Goal: Use online tool/utility: Utilize a website feature to perform a specific function

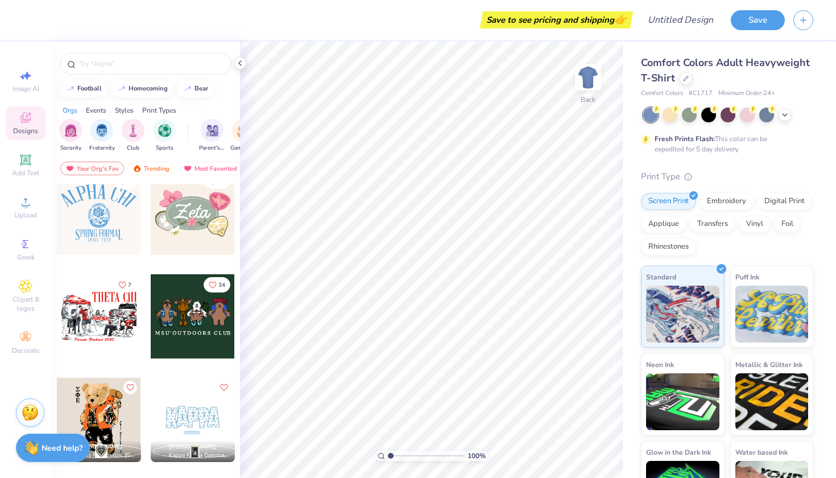
scroll to position [688, 0]
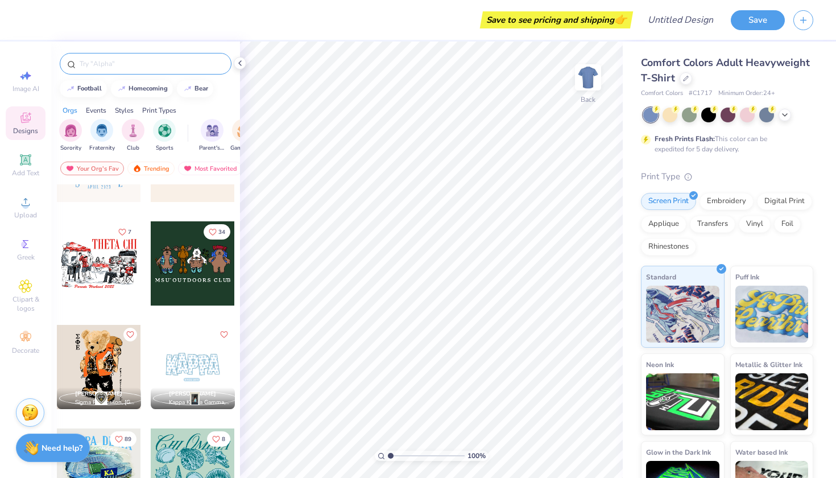
click at [109, 71] on div at bounding box center [146, 64] width 172 height 22
click at [110, 64] on input "text" at bounding box center [151, 63] width 146 height 11
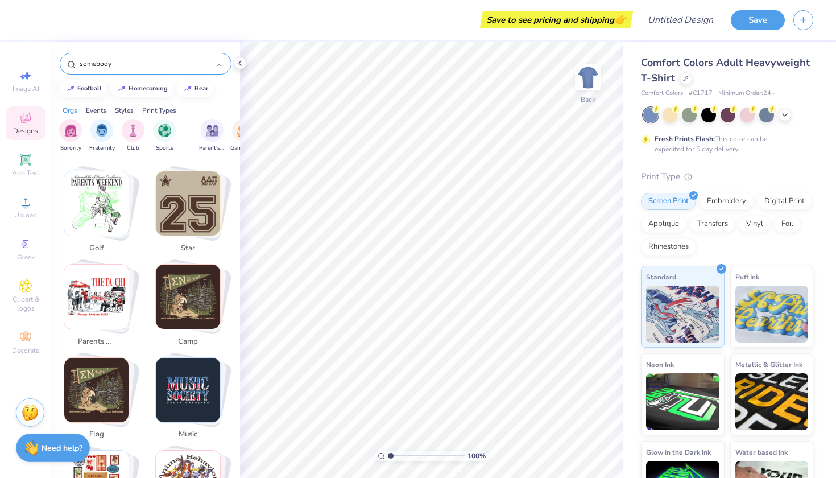
scroll to position [446, 0]
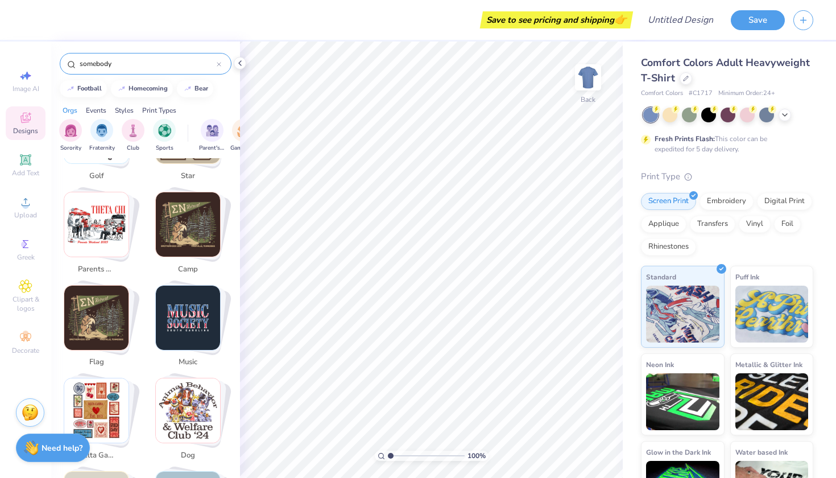
type input "somebody"
click at [222, 65] on div "somebody" at bounding box center [146, 64] width 172 height 22
click at [219, 63] on icon at bounding box center [219, 64] width 5 height 5
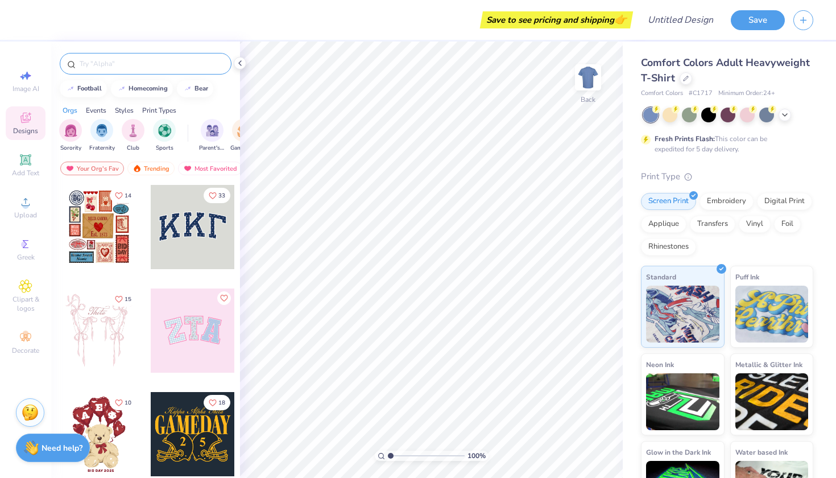
click at [171, 61] on input "text" at bounding box center [151, 63] width 146 height 11
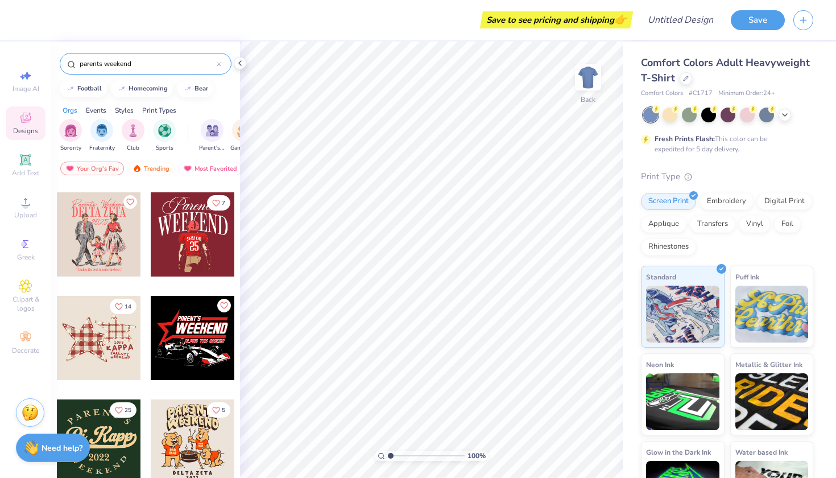
scroll to position [927, 0]
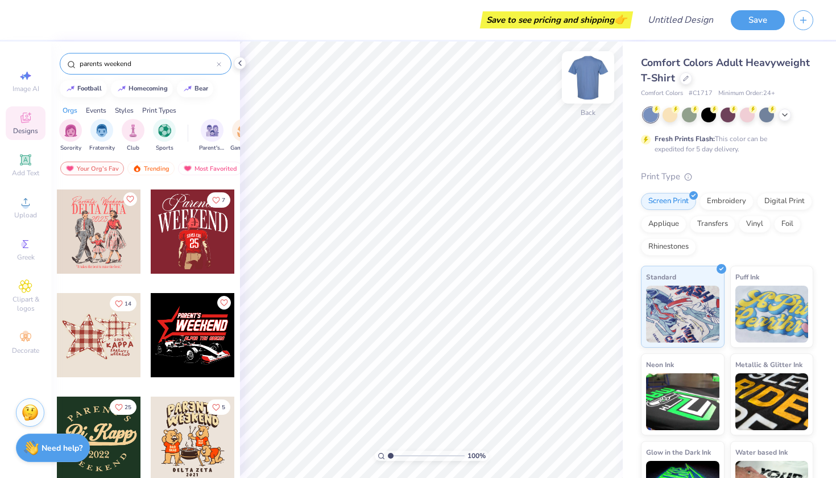
type input "parents weekend"
click at [586, 80] on img at bounding box center [587, 77] width 45 height 45
click at [789, 115] on icon at bounding box center [784, 113] width 9 height 9
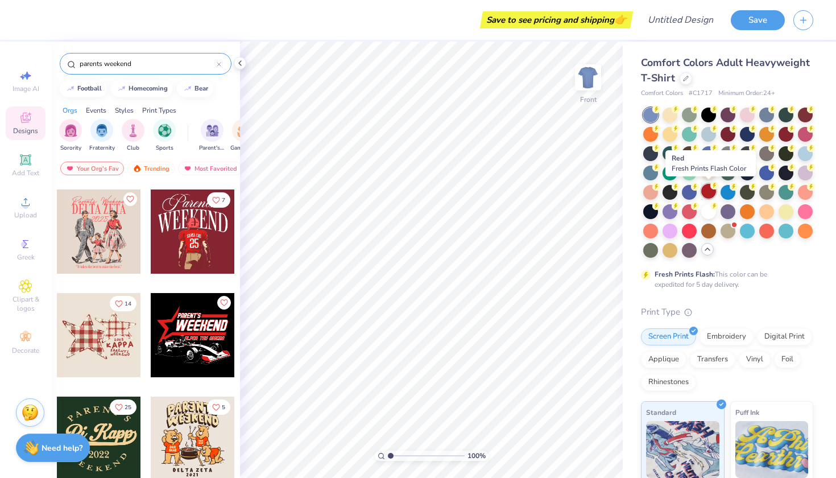
click at [711, 188] on icon at bounding box center [714, 185] width 8 height 8
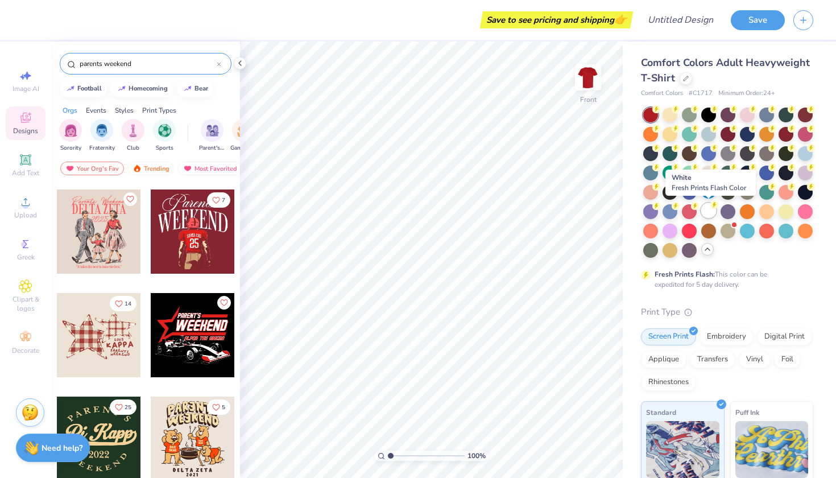
click at [710, 202] on icon at bounding box center [714, 205] width 8 height 8
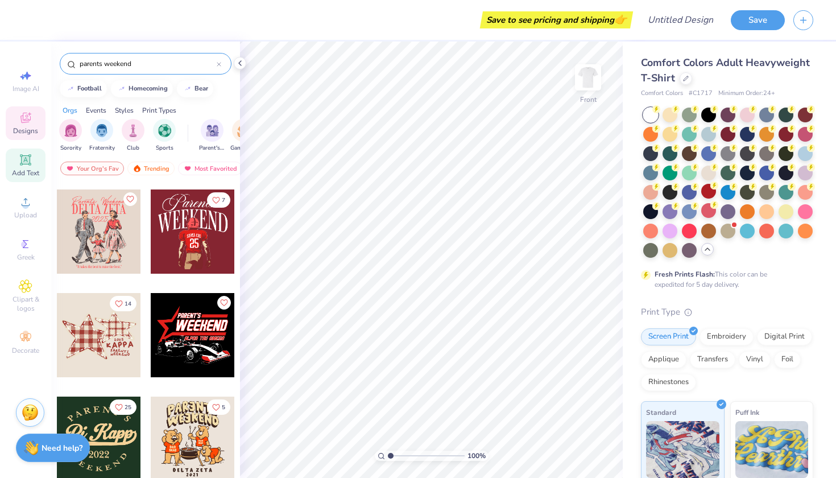
click at [35, 163] on div "Add Text" at bounding box center [26, 165] width 40 height 34
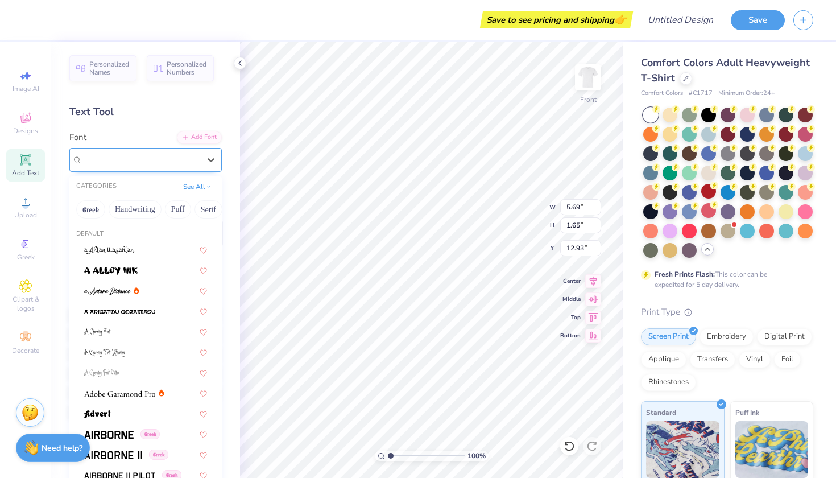
click at [144, 168] on div "Super Dream" at bounding box center [140, 160] width 119 height 18
click at [136, 213] on button "Calligraphy" at bounding box center [139, 209] width 50 height 18
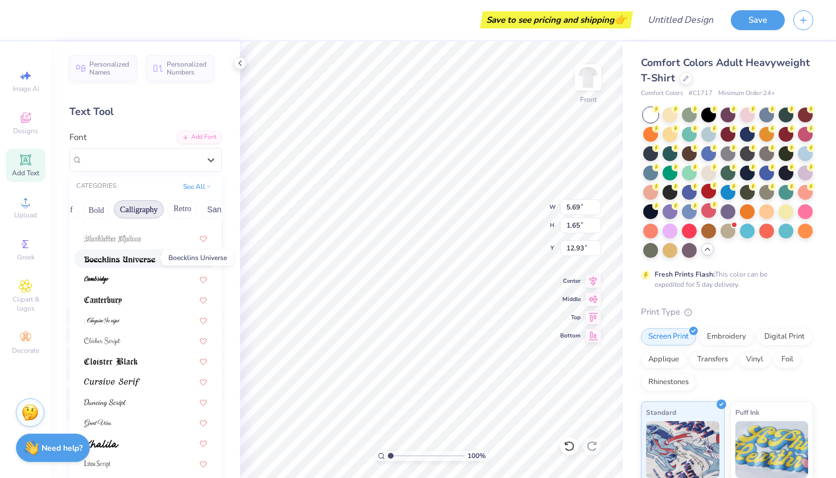
scroll to position [119, 0]
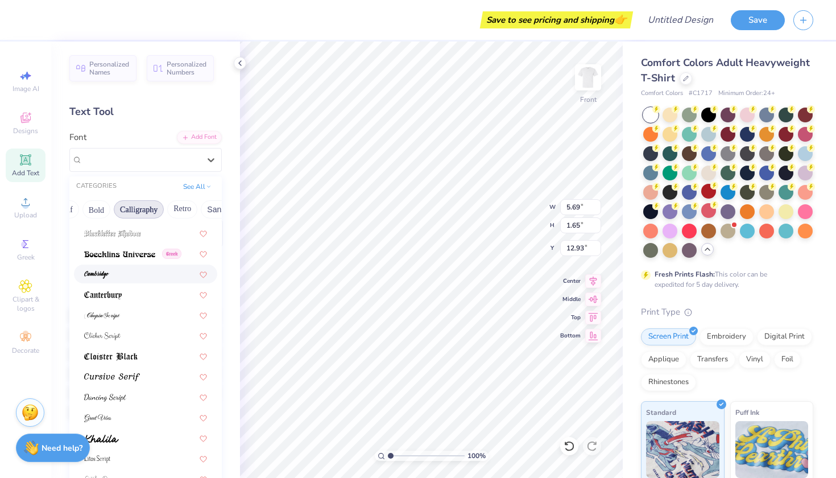
click at [122, 275] on div at bounding box center [145, 274] width 123 height 12
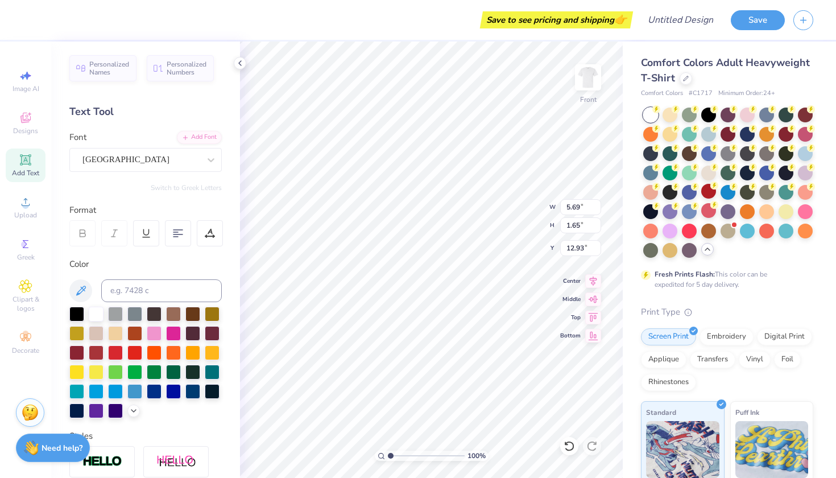
type input "5.22"
type input "1.95"
type input "12.78"
type textarea "somebody"
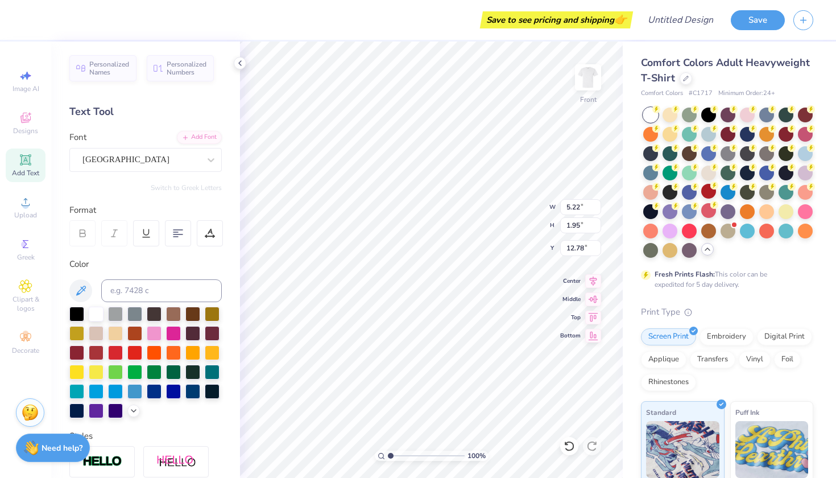
scroll to position [0, 1]
type input "5.54"
type input "9.31"
type input "3.16"
type input "5.62"
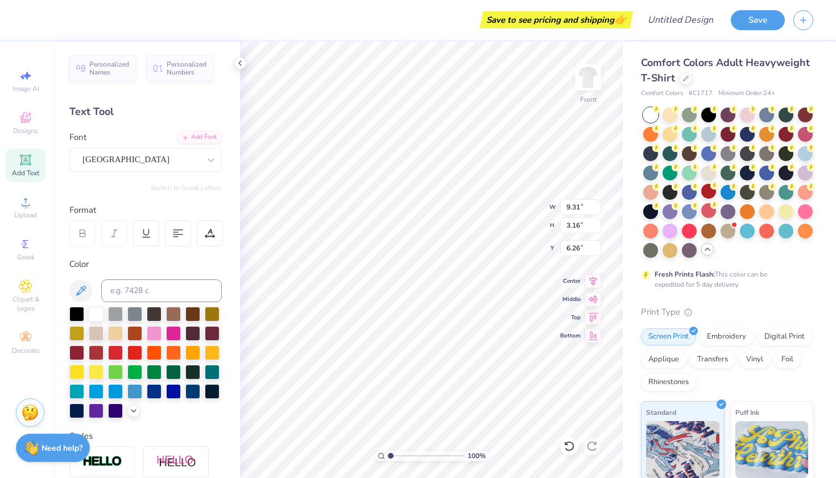
type input "6.30"
click at [101, 352] on div at bounding box center [96, 351] width 15 height 15
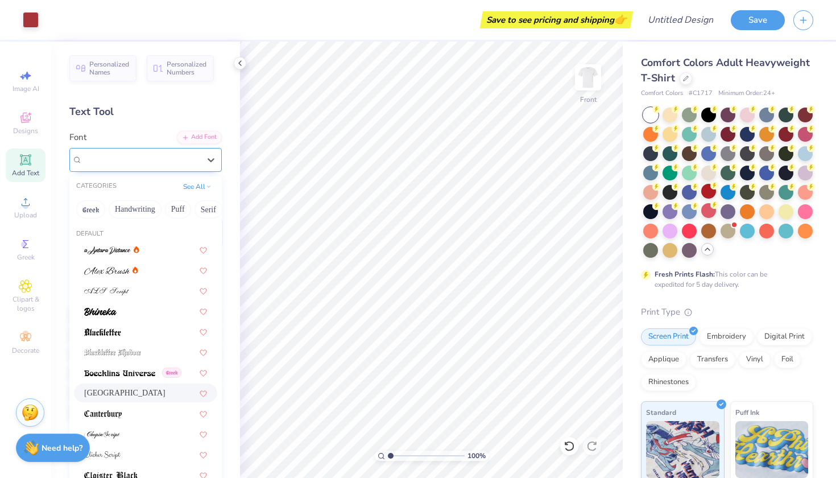
click at [181, 163] on div "[GEOGRAPHIC_DATA]" at bounding box center [140, 160] width 119 height 18
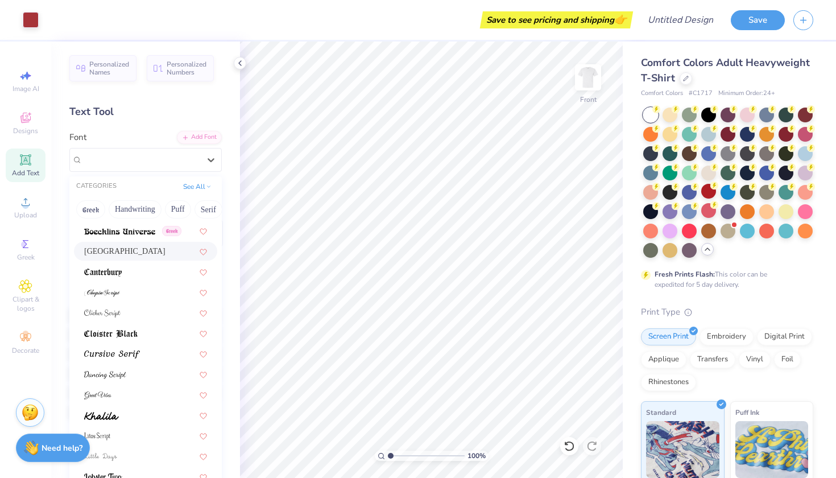
scroll to position [142, 0]
click at [154, 353] on div at bounding box center [145, 353] width 123 height 12
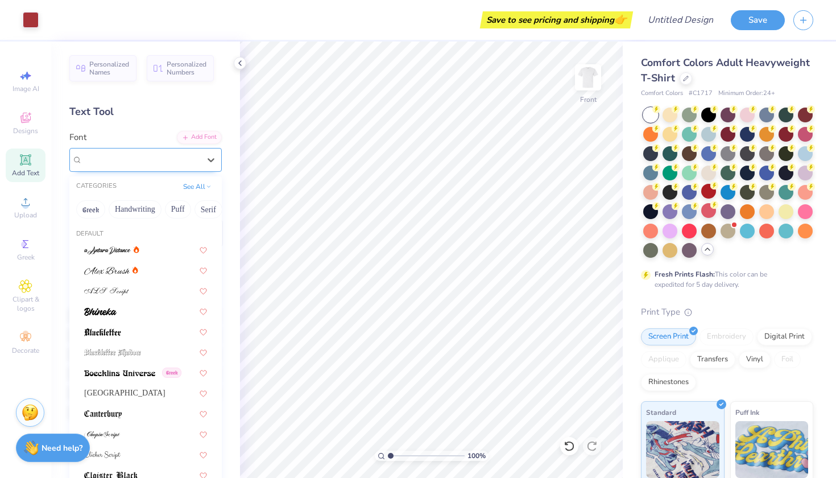
click at [131, 167] on div "Cursive Serif" at bounding box center [140, 160] width 119 height 18
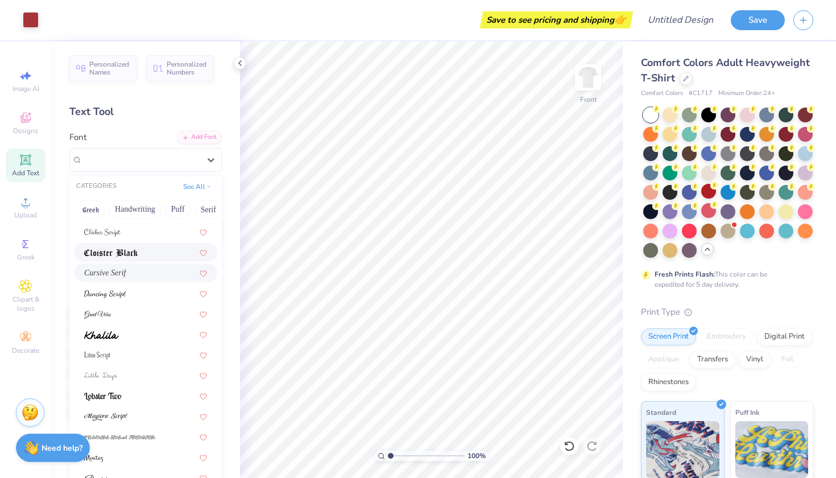
scroll to position [224, 0]
click at [110, 296] on img at bounding box center [105, 292] width 42 height 8
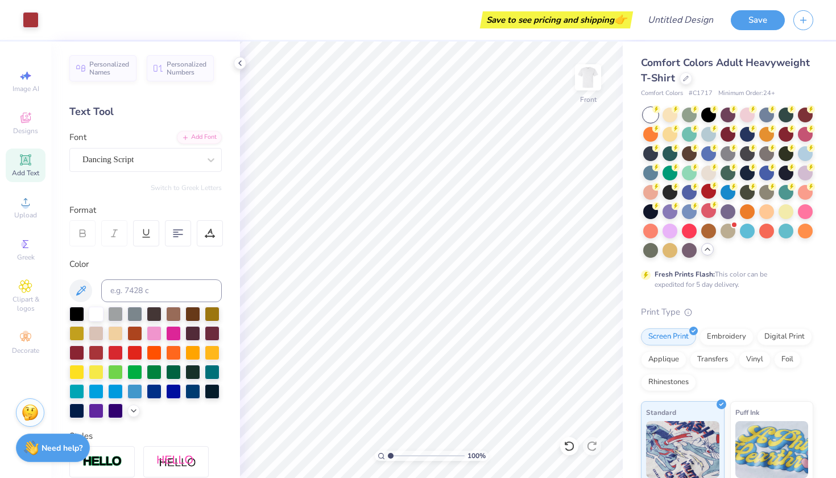
click at [10, 158] on div "Add Text" at bounding box center [26, 165] width 40 height 34
type textarea "at"
type input "10.02"
click at [137, 158] on div "Super Dream" at bounding box center [140, 160] width 119 height 18
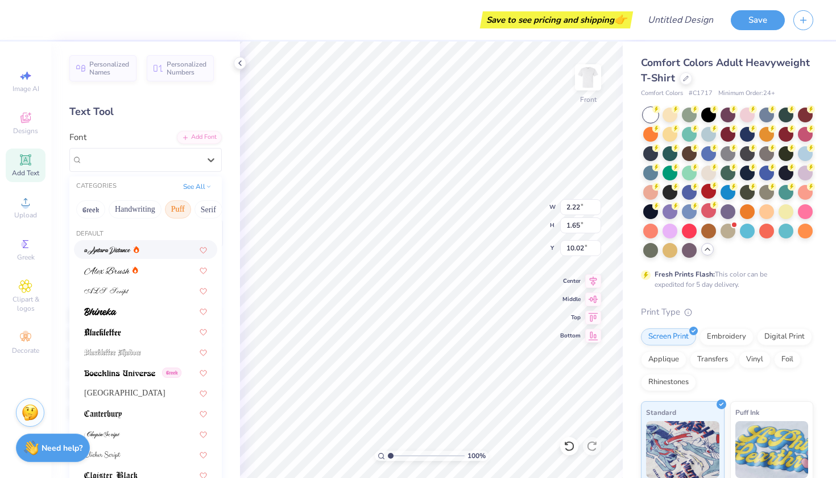
click at [181, 207] on button "Puff" at bounding box center [178, 209] width 26 height 18
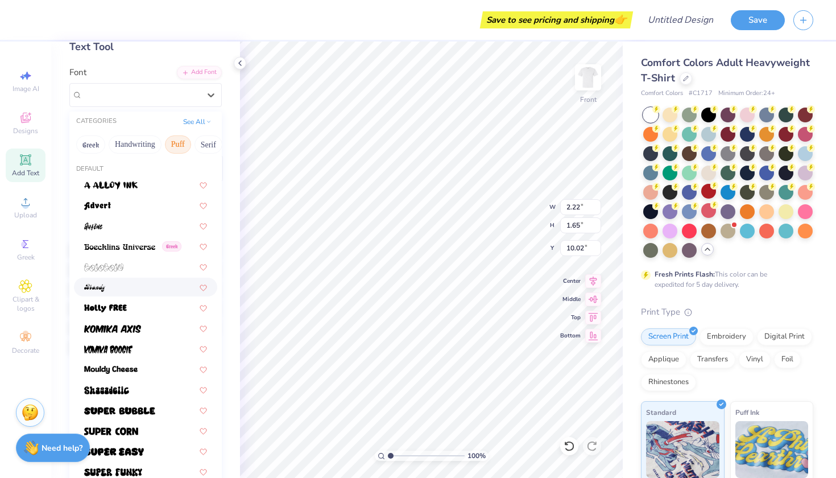
scroll to position [62, 0]
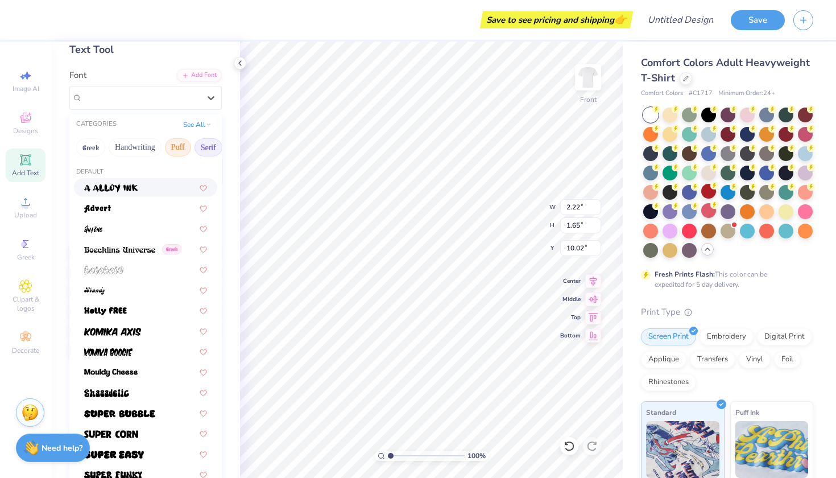
click at [205, 145] on button "Serif" at bounding box center [208, 147] width 28 height 18
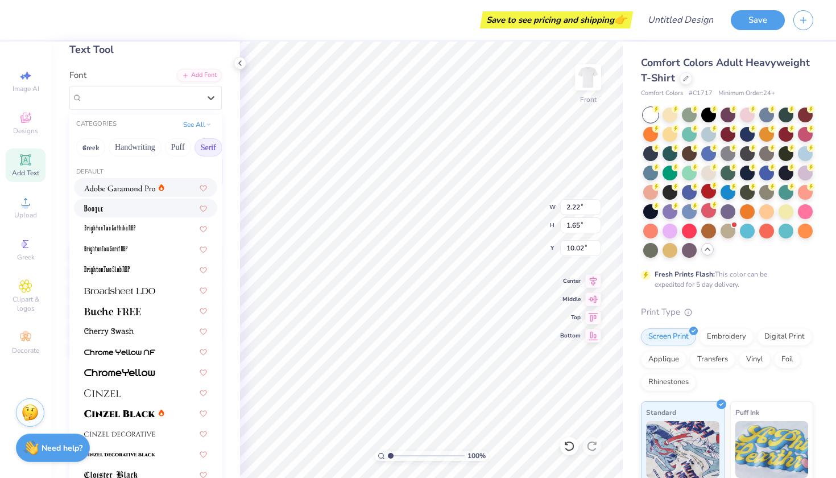
click at [129, 192] on img at bounding box center [119, 188] width 71 height 8
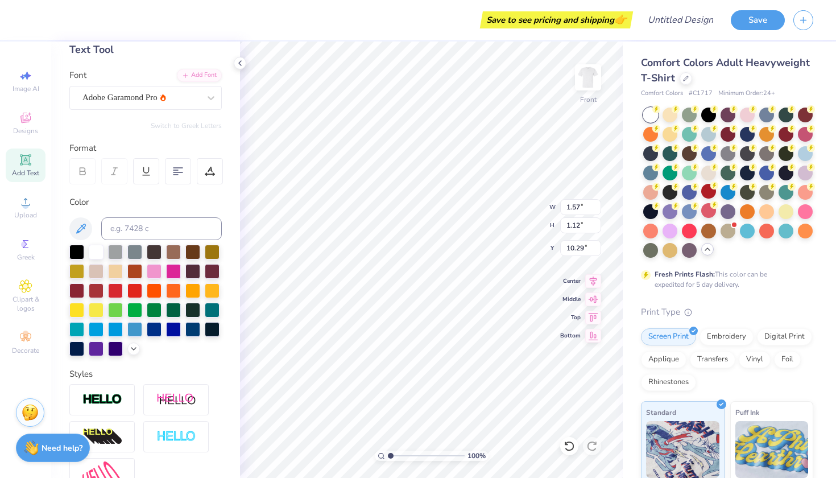
type input "9.23"
type input "2.74"
type input "6.51"
click at [154, 334] on div at bounding box center [154, 328] width 15 height 15
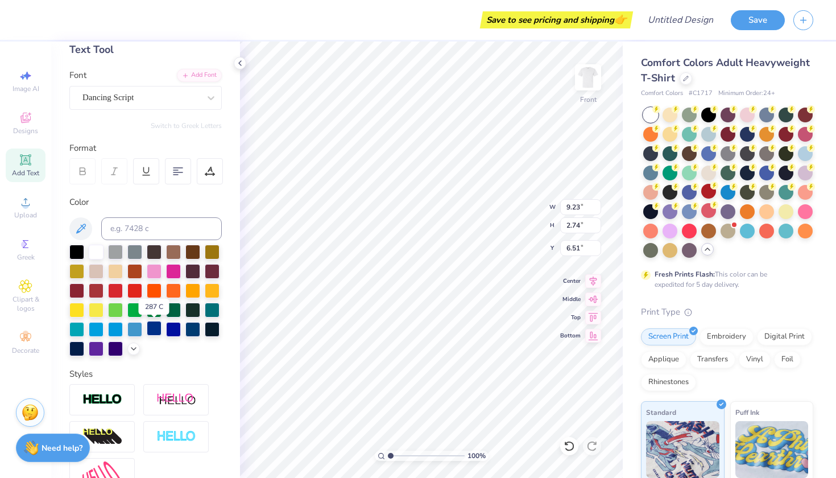
scroll to position [0, 2]
click at [153, 332] on div at bounding box center [154, 328] width 15 height 15
click at [23, 161] on icon at bounding box center [25, 159] width 9 height 9
type textarea "d"
type textarea "DELTA GAMMA"
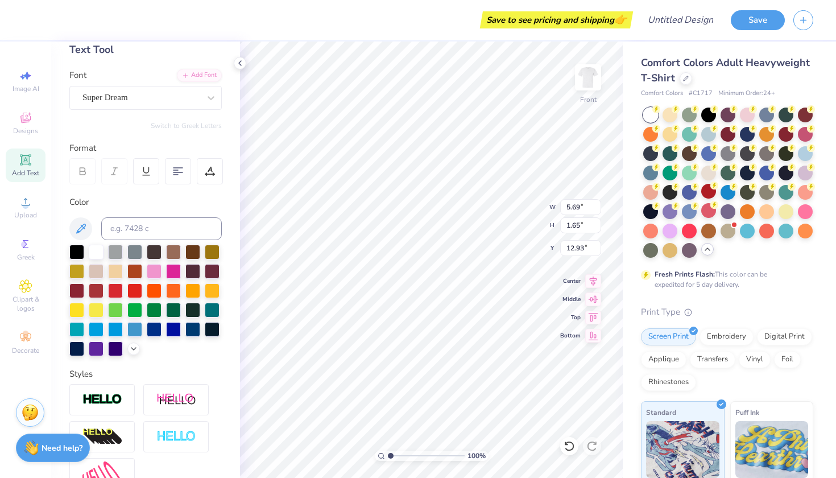
scroll to position [0, 3]
type input "12.00"
type input "1.34"
type input "12.41"
type input "12.69"
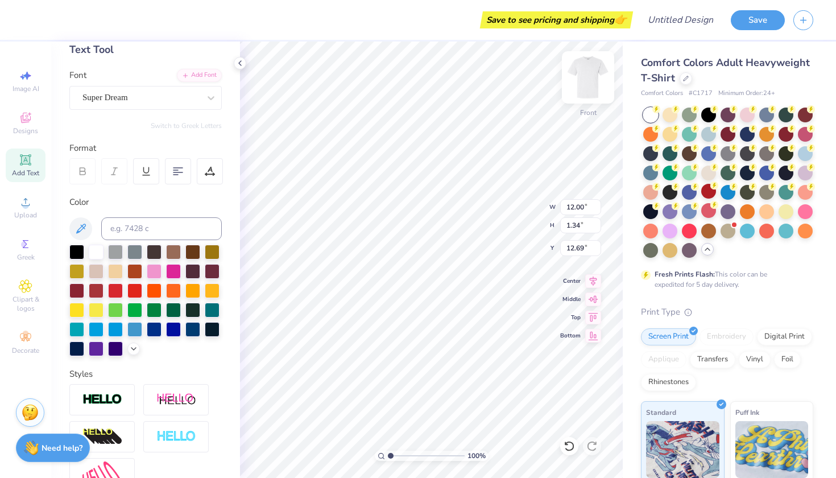
type textarea "DELTA GAMMA"
type input "7.89"
type input "4.48"
type input "12.02"
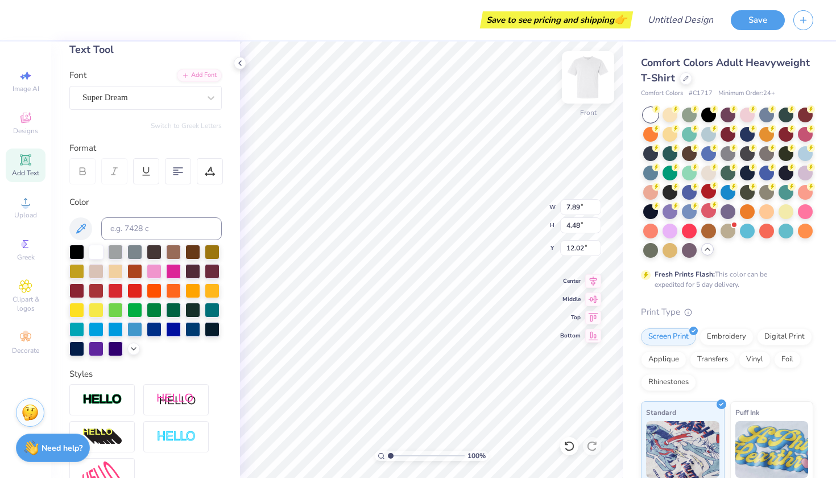
scroll to position [1, 1]
